Goal: Check status: Check status

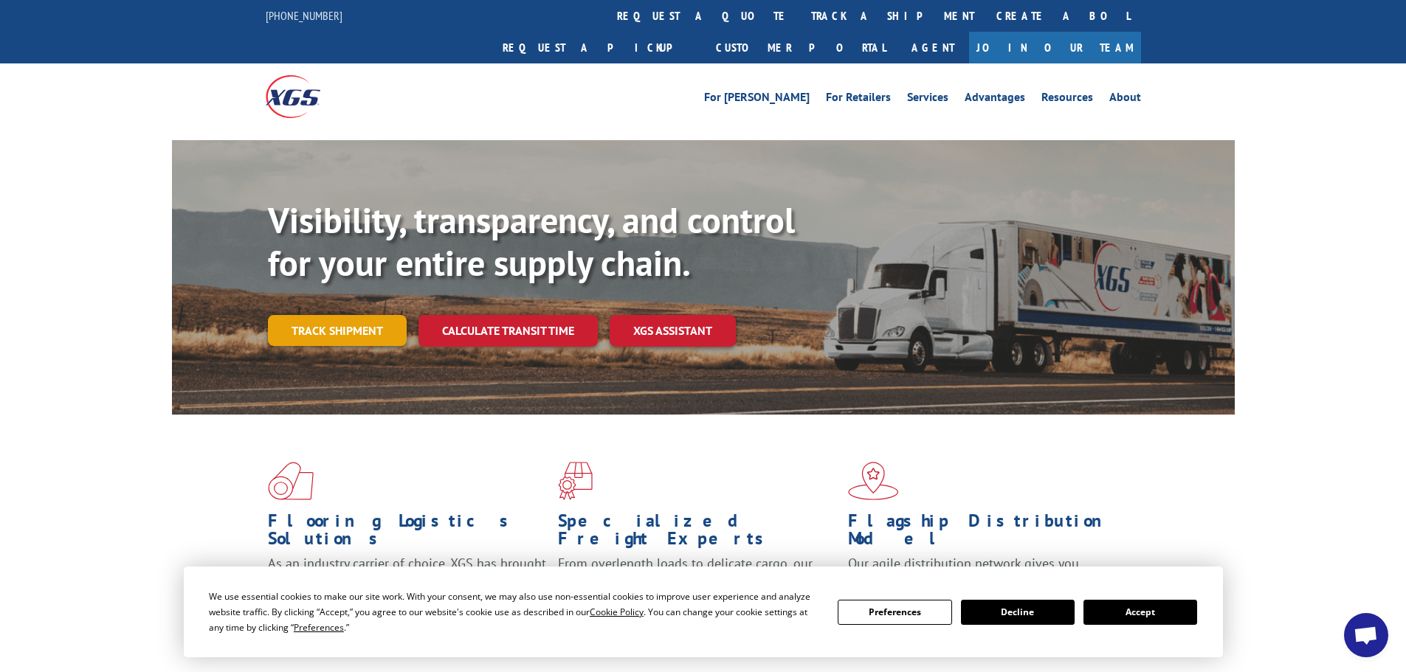
click at [355, 315] on link "Track shipment" at bounding box center [337, 330] width 139 height 31
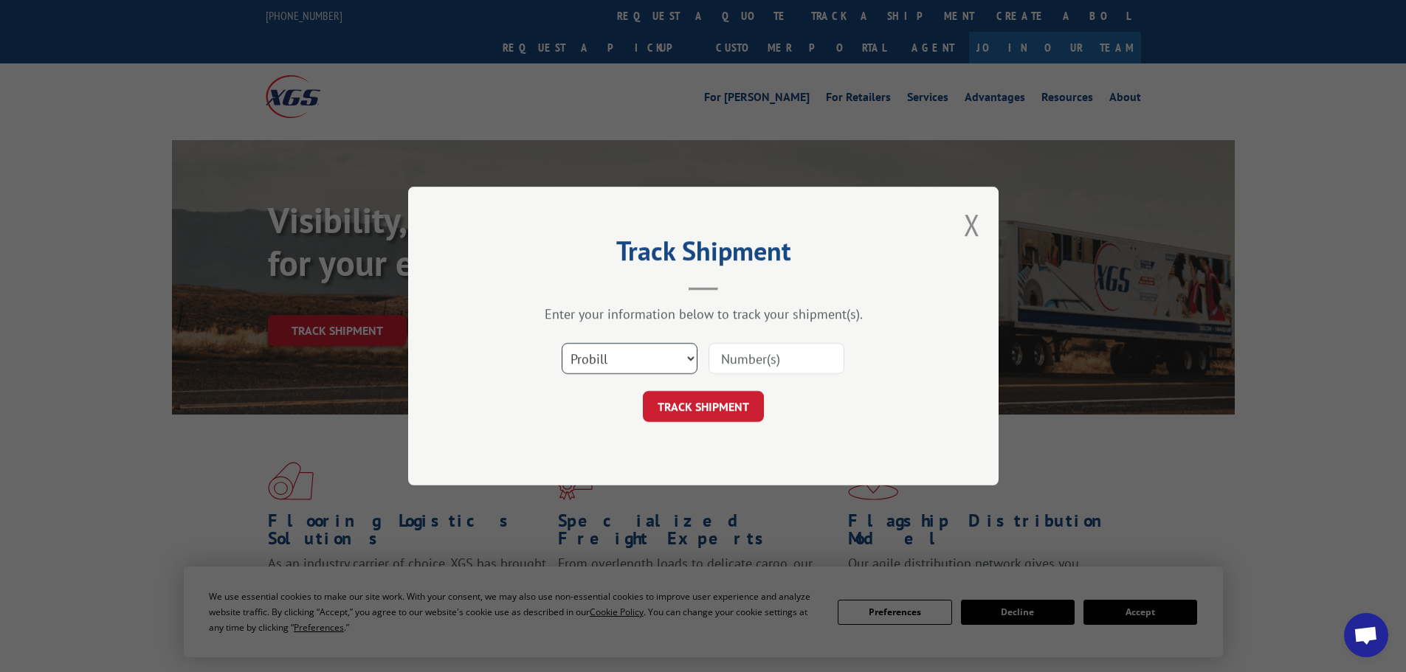
click at [688, 356] on select "Select category... Probill BOL PO" at bounding box center [629, 358] width 136 height 31
select select "bol"
click at [561, 343] on select "Select category... Probill BOL PO" at bounding box center [629, 358] width 136 height 31
click at [757, 362] on input at bounding box center [776, 358] width 136 height 31
paste input "5620884"
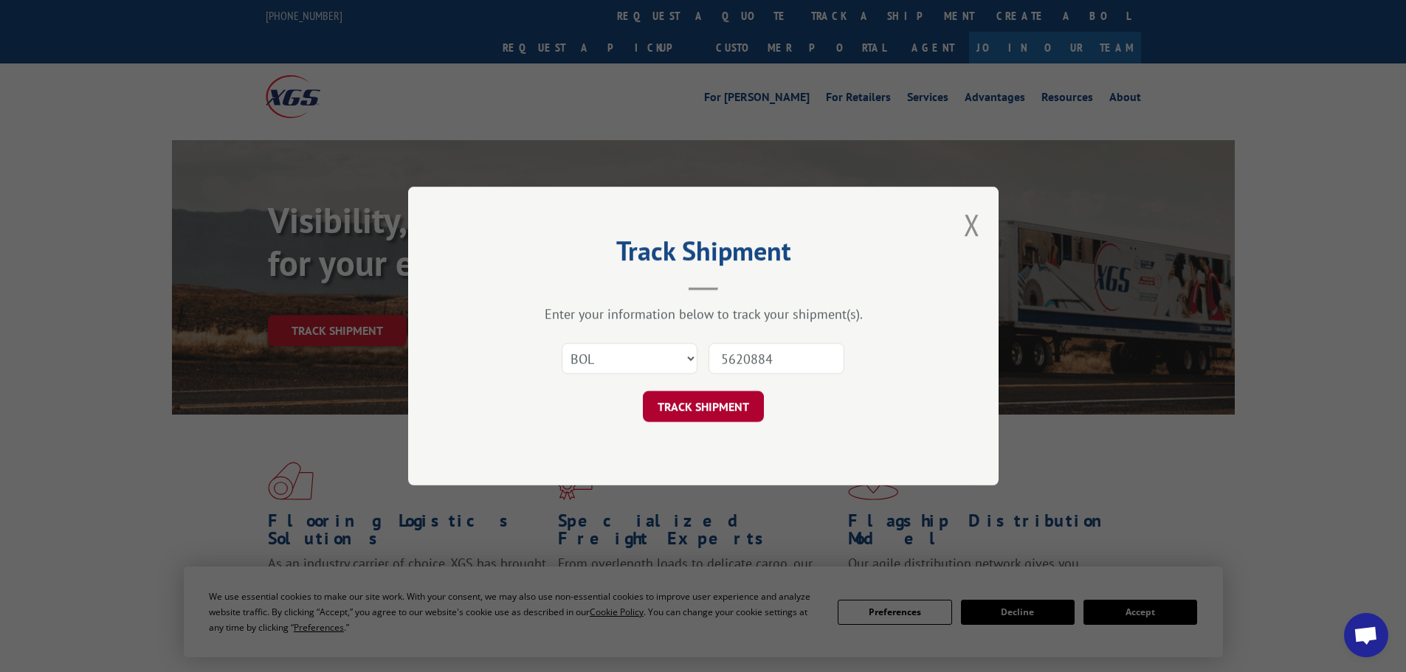
type input "5620884"
click at [722, 409] on button "TRACK SHIPMENT" at bounding box center [703, 406] width 121 height 31
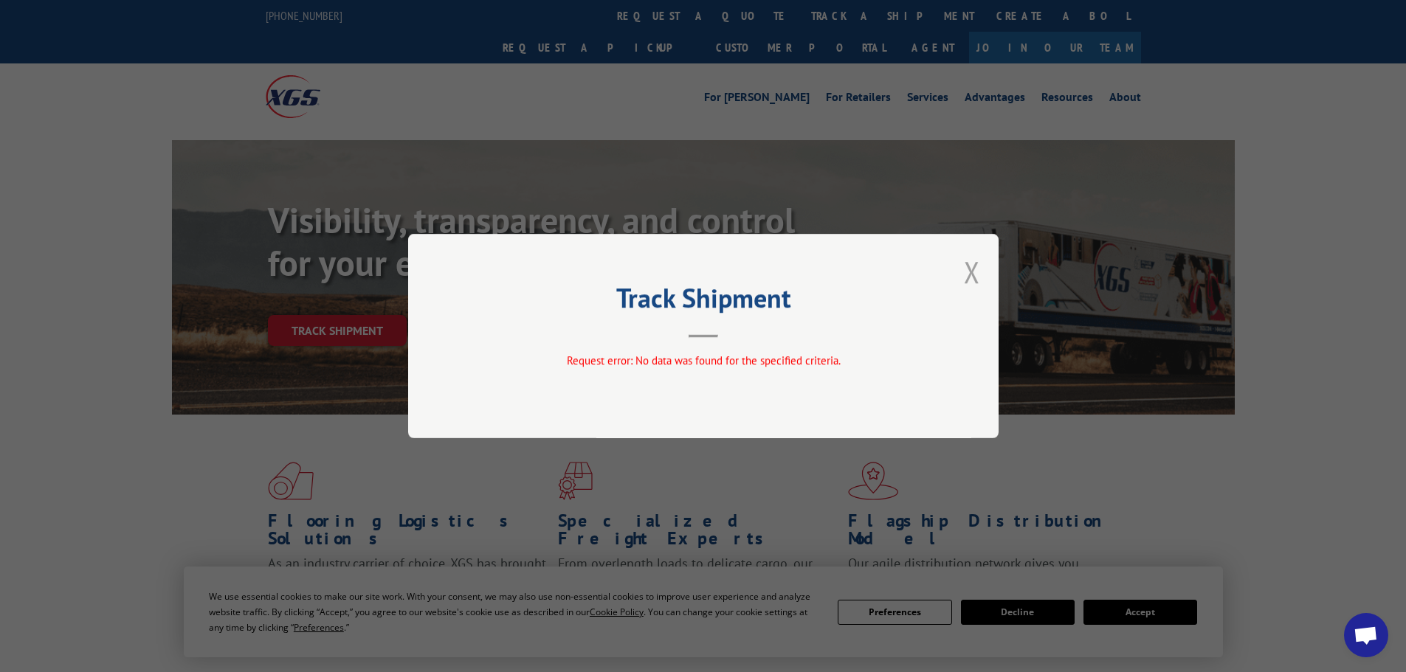
click at [978, 278] on button "Close modal" at bounding box center [972, 271] width 16 height 39
